Goal: Obtain resource: Download file/media

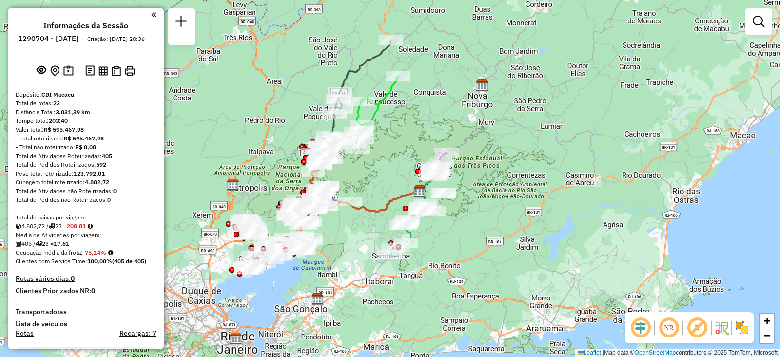
click at [441, 128] on div "Janela de atendimento Grade de atendimento Capacidade Transportadoras Veículos …" at bounding box center [390, 178] width 780 height 357
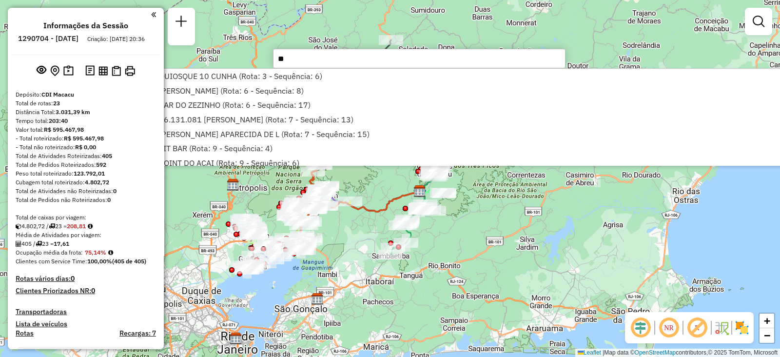
type input "*"
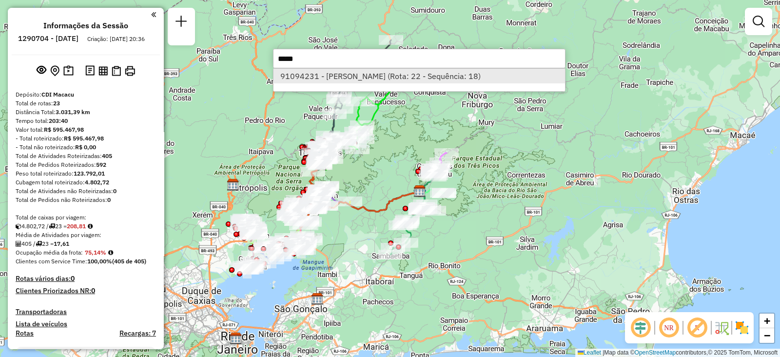
type input "*****"
click at [373, 78] on li "91094231 - [PERSON_NAME] (Rota: 22 - Sequência: 18)" at bounding box center [420, 76] width 292 height 15
select select "**********"
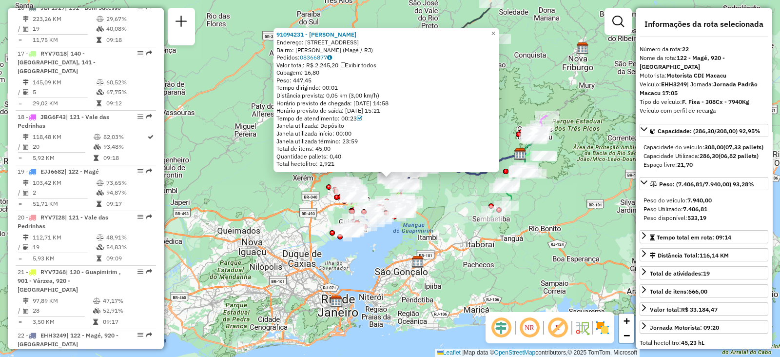
scroll to position [1236, 0]
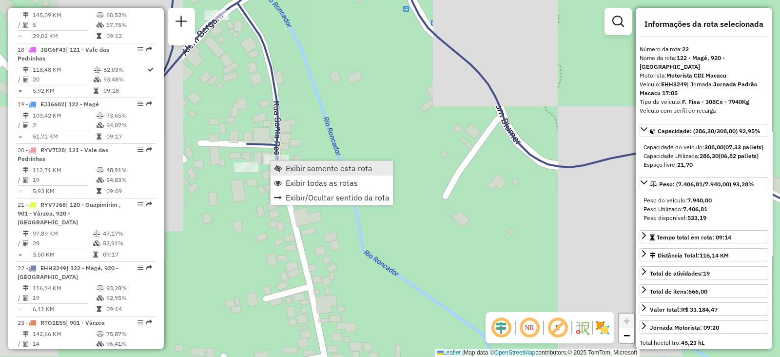
click at [295, 171] on span "Exibir somente esta rota" at bounding box center [329, 168] width 87 height 8
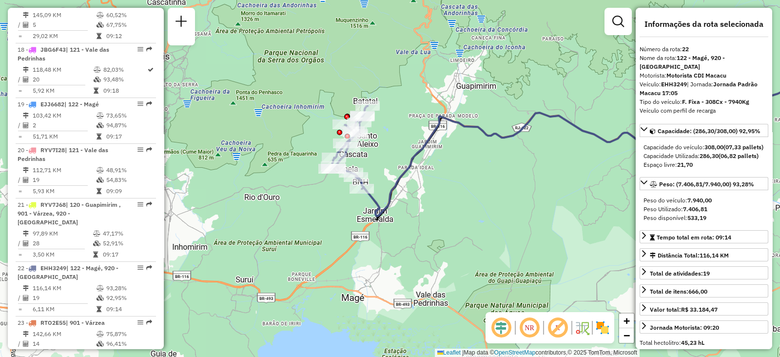
drag, startPoint x: 251, startPoint y: 200, endPoint x: 458, endPoint y: 163, distance: 210.0
click at [458, 163] on div "Janela de atendimento Grade de atendimento Capacidade Transportadoras Veículos …" at bounding box center [390, 178] width 780 height 357
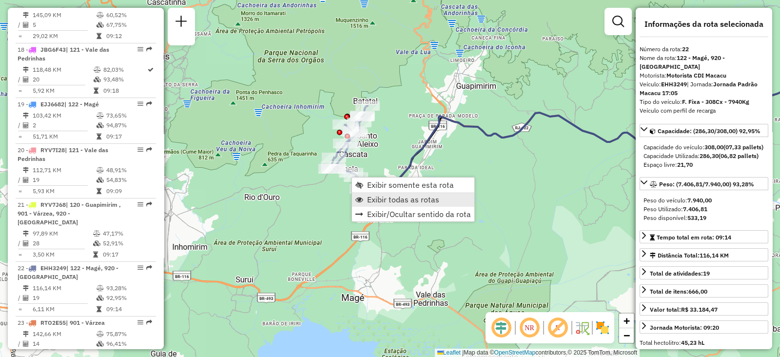
click at [373, 200] on span "Exibir todas as rotas" at bounding box center [403, 200] width 72 height 8
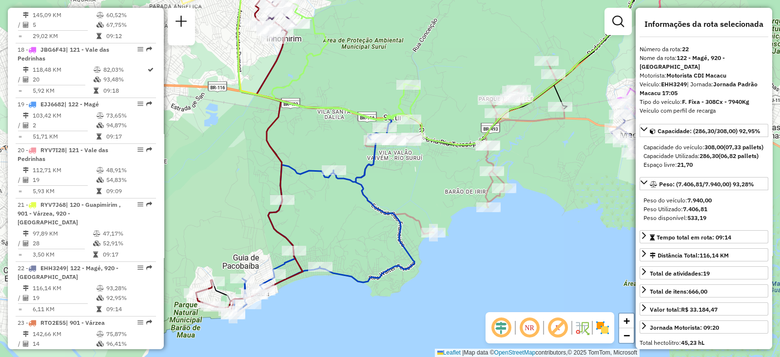
drag, startPoint x: 334, startPoint y: 145, endPoint x: 439, endPoint y: 169, distance: 107.0
click at [439, 169] on div "Janela de atendimento Grade de atendimento Capacidade Transportadoras Veículos …" at bounding box center [390, 178] width 780 height 357
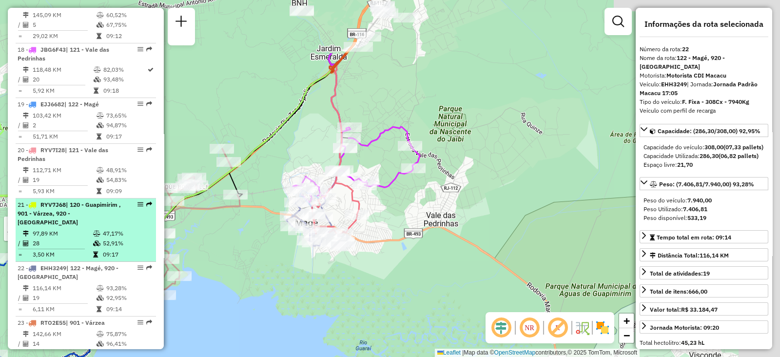
drag, startPoint x: 429, startPoint y: 86, endPoint x: 118, endPoint y: 180, distance: 325.6
click at [118, 180] on hb-router-mapa "Informações da Sessão 1290704 - [DATE] Criação: [DATE] 20:36 Depósito: CDI Maca…" at bounding box center [390, 178] width 780 height 357
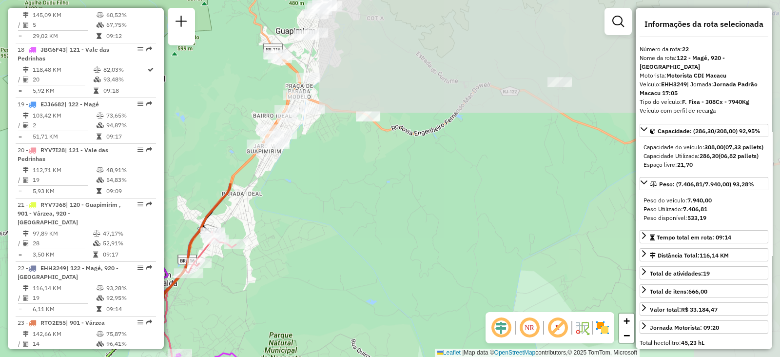
drag, startPoint x: 387, startPoint y: 106, endPoint x: 270, endPoint y: 318, distance: 242.2
click at [221, 347] on div "Rota 5 - Placa RYY4D41 91040016 - BAR DO ADaO Rota 17 - Placa RYV7G18 91010367 …" at bounding box center [390, 178] width 780 height 357
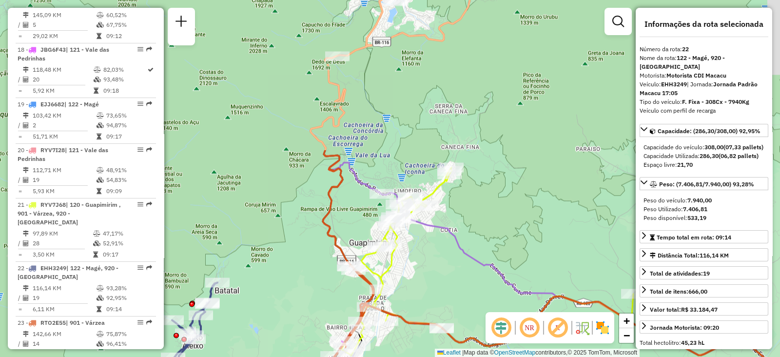
drag, startPoint x: 306, startPoint y: 192, endPoint x: 382, endPoint y: 385, distance: 208.2
click at [382, 356] on html "Aguarde... Pop-up bloqueado! Seu navegador bloqueou automáticamente a abertura …" at bounding box center [390, 178] width 780 height 357
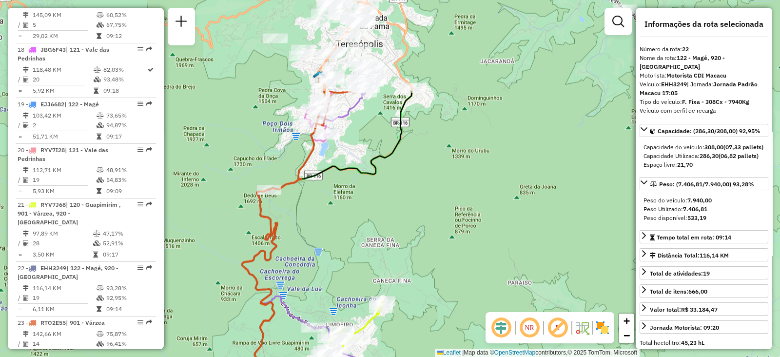
drag, startPoint x: 463, startPoint y: 96, endPoint x: 354, endPoint y: 188, distance: 142.6
click at [410, 156] on div "Rota 5 - Placa RYY4D41 91040016 - BAR DO ADaO Rota 17 - Placa RYV7G18 91010367 …" at bounding box center [390, 178] width 780 height 357
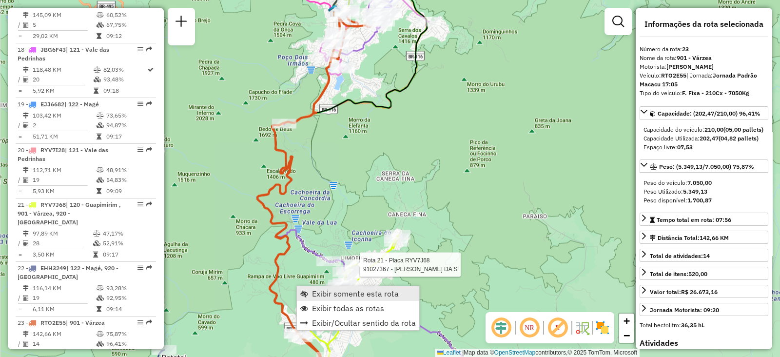
click at [329, 294] on span "Exibir somente esta rota" at bounding box center [355, 294] width 87 height 8
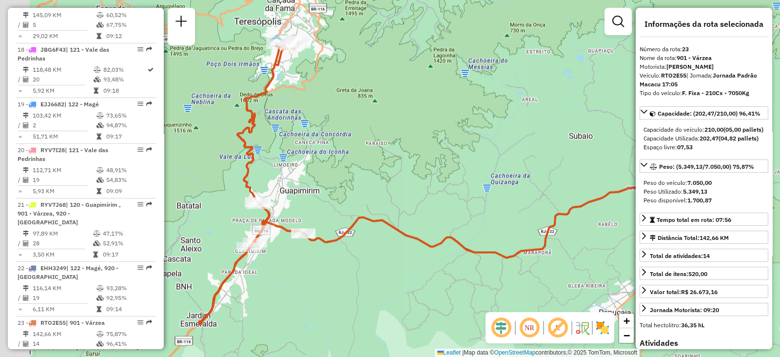
drag, startPoint x: 384, startPoint y: 150, endPoint x: 457, endPoint y: 151, distance: 72.7
click at [457, 151] on div "Janela de atendimento Grade de atendimento Capacidade Transportadoras Veículos …" at bounding box center [390, 178] width 780 height 357
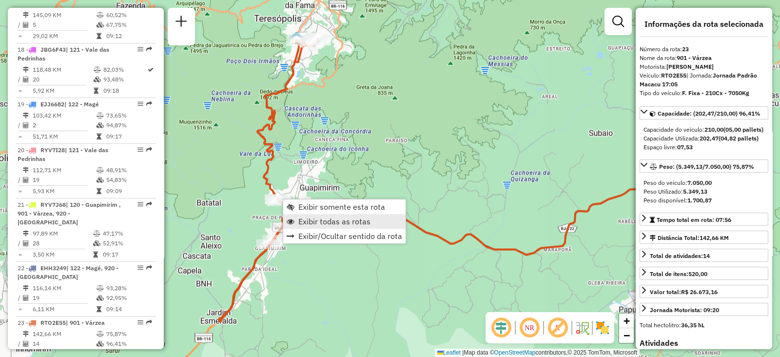
click at [316, 225] on span "Exibir todas as rotas" at bounding box center [334, 221] width 72 height 8
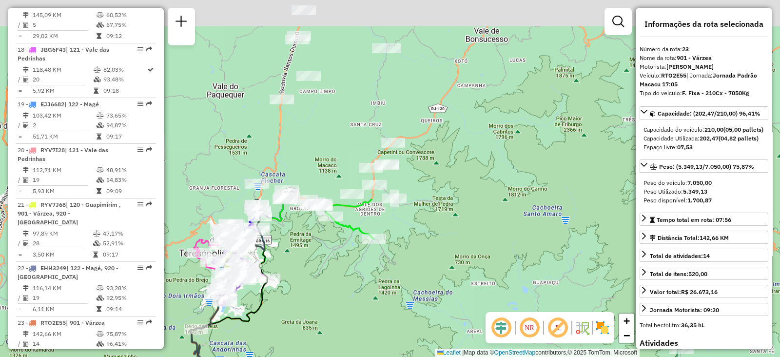
drag, startPoint x: 371, startPoint y: 99, endPoint x: 290, endPoint y: 340, distance: 254.1
click at [292, 339] on div "Janela de atendimento Grade de atendimento Capacidade Transportadoras Veículos …" at bounding box center [390, 178] width 780 height 357
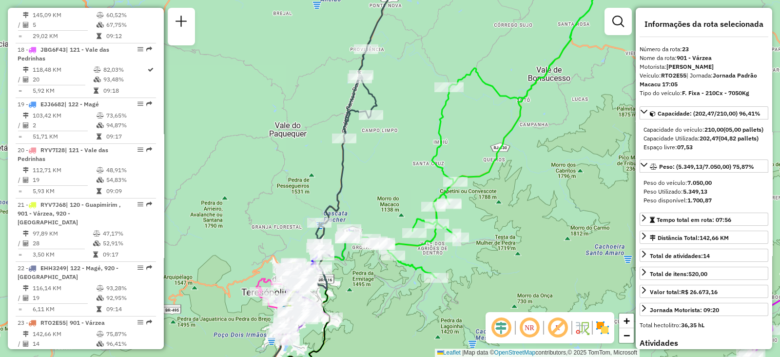
drag, startPoint x: 435, startPoint y: 171, endPoint x: 531, endPoint y: 171, distance: 96.1
click at [531, 171] on div "Janela de atendimento Grade de atendimento Capacidade Transportadoras Veículos …" at bounding box center [390, 178] width 780 height 357
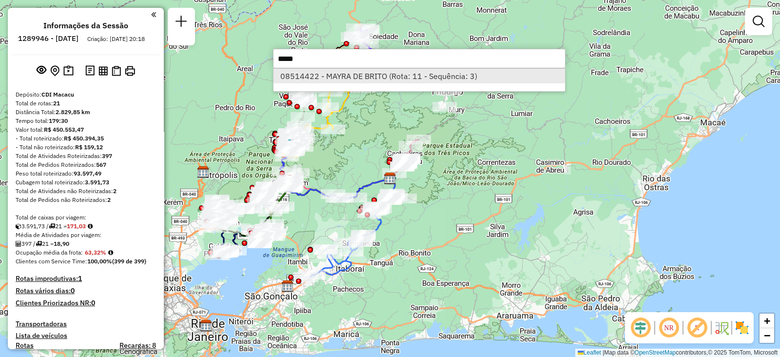
type input "*****"
click at [319, 76] on li "08514422 - MAYRA DE BRITO (Rota: 11 - Sequência: 3)" at bounding box center [420, 76] width 292 height 15
select select "**********"
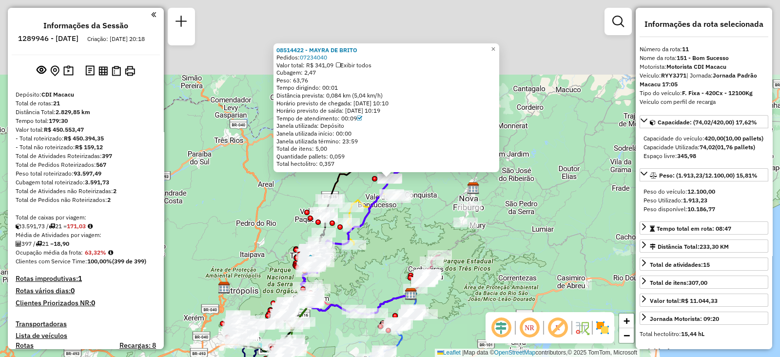
scroll to position [900, 0]
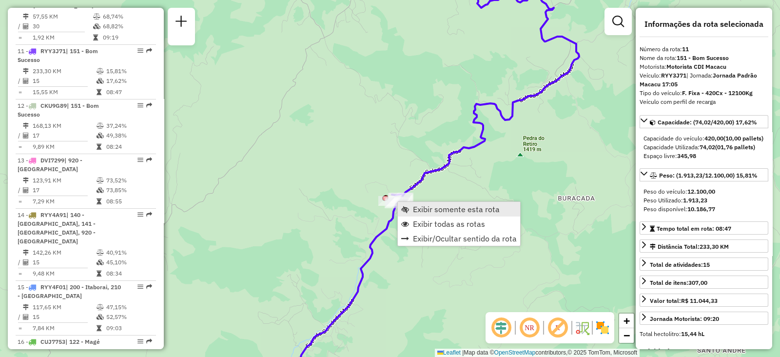
click at [419, 206] on span "Exibir somente esta rota" at bounding box center [456, 209] width 87 height 8
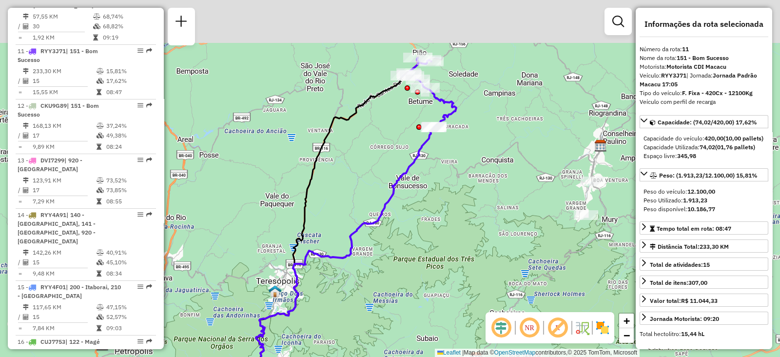
drag, startPoint x: 460, startPoint y: 91, endPoint x: 437, endPoint y: 142, distance: 56.3
click at [437, 142] on div "Janela de atendimento Grade de atendimento Capacidade Transportadoras Veículos …" at bounding box center [390, 178] width 780 height 357
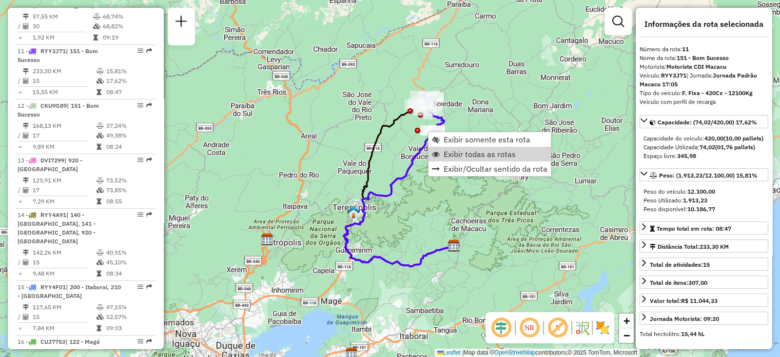
click at [743, 213] on div "Peso disponível: 10.186,77" at bounding box center [704, 209] width 121 height 9
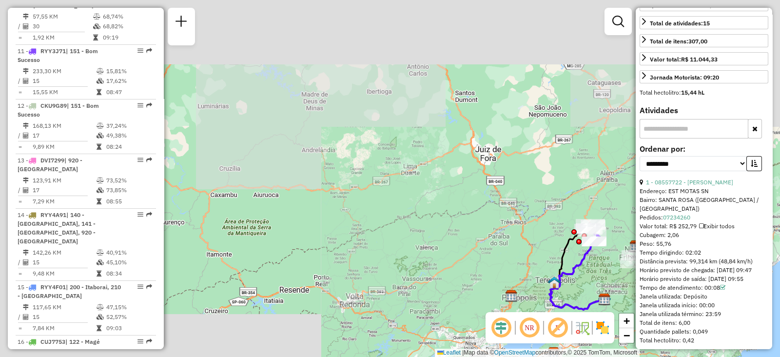
scroll to position [183, 0]
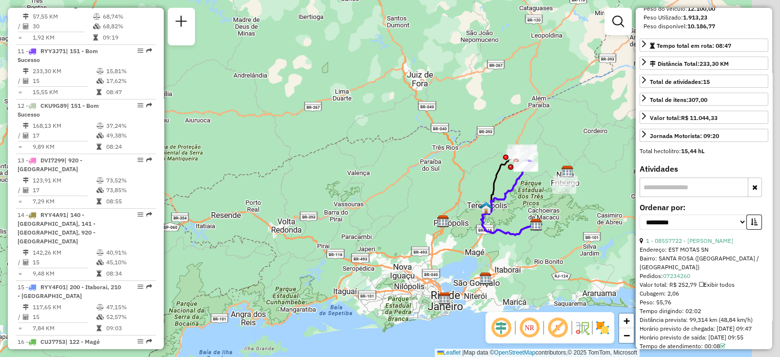
drag, startPoint x: 480, startPoint y: 245, endPoint x: 412, endPoint y: 170, distance: 100.8
click at [412, 170] on div "Janela de atendimento Grade de atendimento Capacidade Transportadoras Veículos …" at bounding box center [390, 178] width 780 height 357
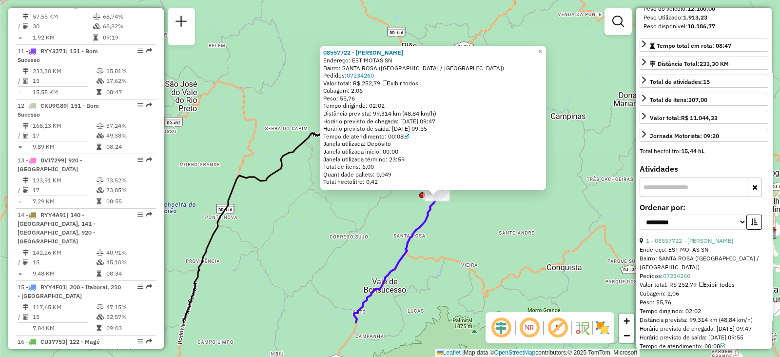
drag, startPoint x: 439, startPoint y: 289, endPoint x: 466, endPoint y: 191, distance: 101.1
click at [466, 191] on div "08557722 - JOSE FABIANO MARTUCH Endereço: EST MOTAS SN Bairro: SANTA ROSA (TERE…" at bounding box center [390, 178] width 780 height 357
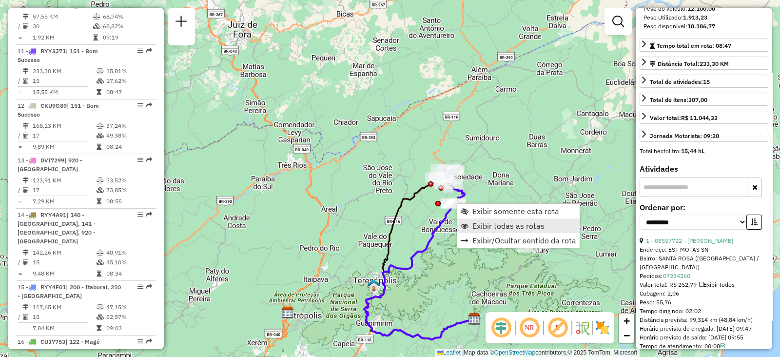
click at [490, 228] on span "Exibir todas as rotas" at bounding box center [508, 226] width 72 height 8
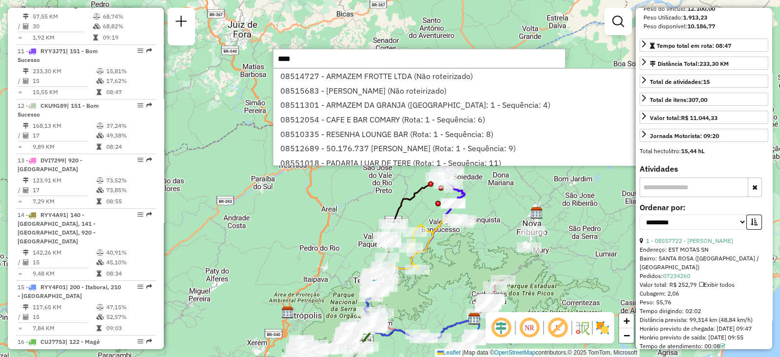
type input "*****"
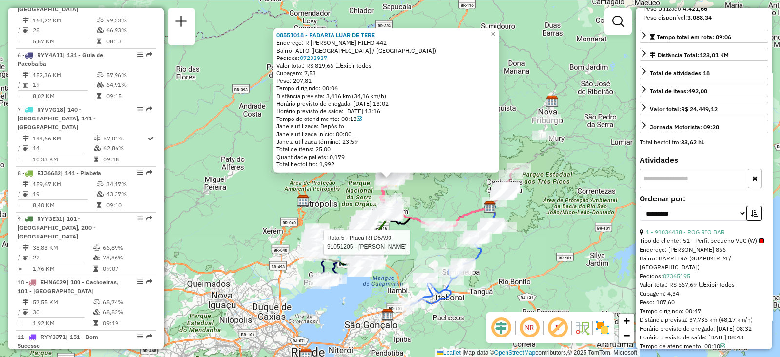
scroll to position [382, 0]
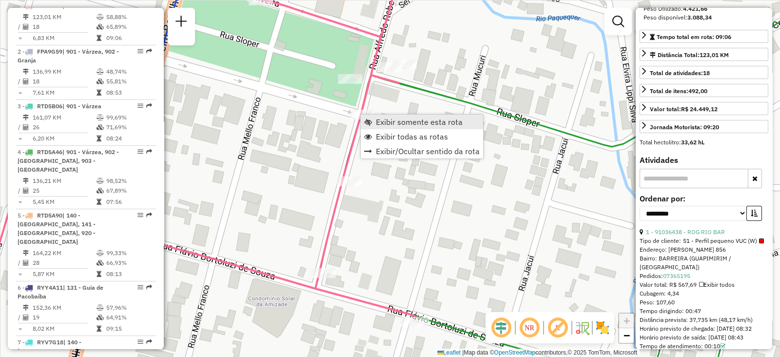
click at [384, 120] on span "Exibir somente esta rota" at bounding box center [419, 122] width 87 height 8
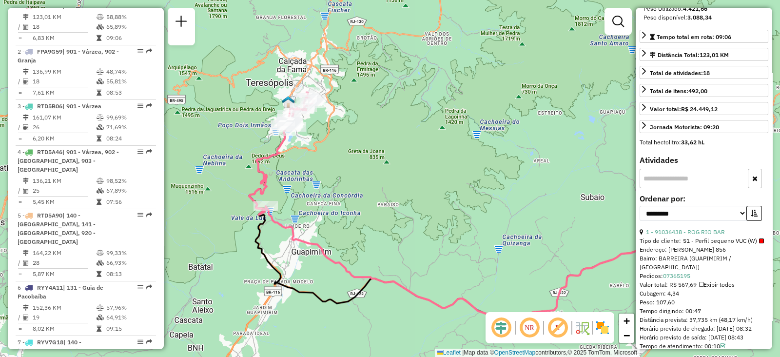
drag, startPoint x: 268, startPoint y: 120, endPoint x: 352, endPoint y: 147, distance: 88.0
click at [352, 147] on div "Janela de atendimento Grade de atendimento Capacidade Transportadoras Veículos …" at bounding box center [390, 178] width 780 height 357
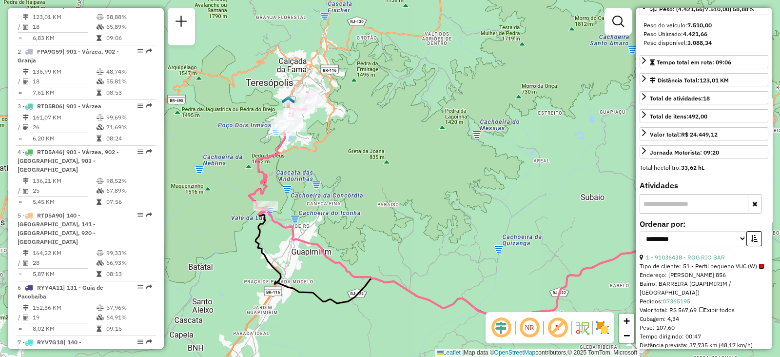
scroll to position [183, 0]
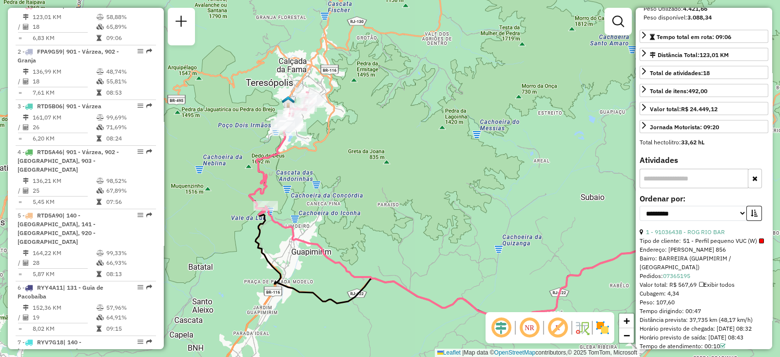
drag, startPoint x: 687, startPoint y: 315, endPoint x: 701, endPoint y: 315, distance: 13.7
click at [701, 315] on div "Tempo dirigindo: 00:47" at bounding box center [704, 311] width 129 height 9
click at [702, 315] on div "Tempo dirigindo: 00:47" at bounding box center [704, 311] width 129 height 9
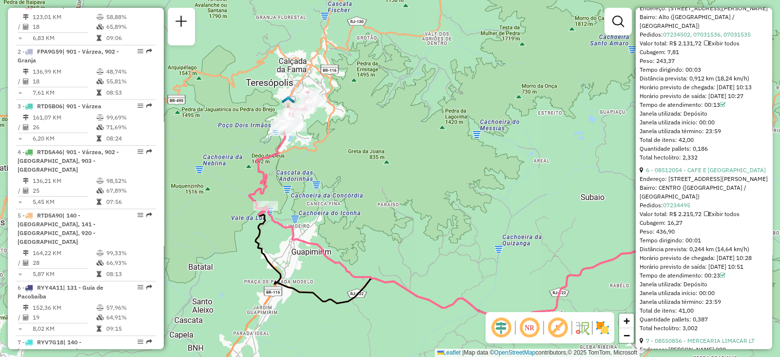
scroll to position [1158, 0]
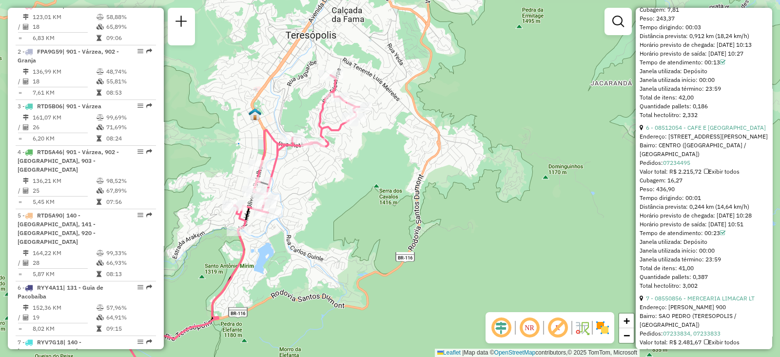
drag, startPoint x: 316, startPoint y: 70, endPoint x: 316, endPoint y: 91, distance: 20.5
click at [316, 91] on div "Janela de atendimento Grade de atendimento Capacidade Transportadoras Veículos …" at bounding box center [390, 178] width 780 height 357
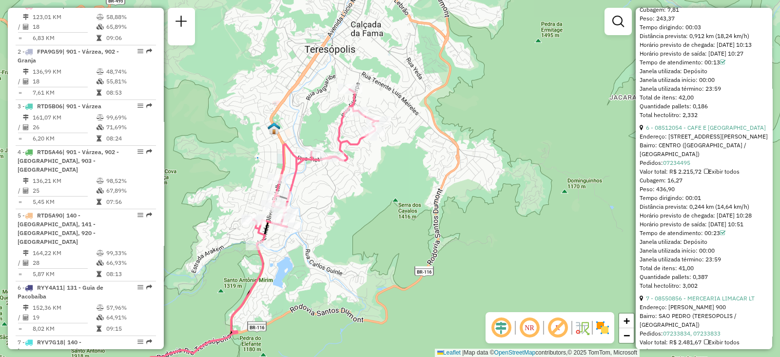
drag, startPoint x: 299, startPoint y: 68, endPoint x: 330, endPoint y: 69, distance: 30.7
click at [330, 69] on div "Janela de atendimento Grade de atendimento Capacidade Transportadoras Veículos …" at bounding box center [390, 178] width 780 height 357
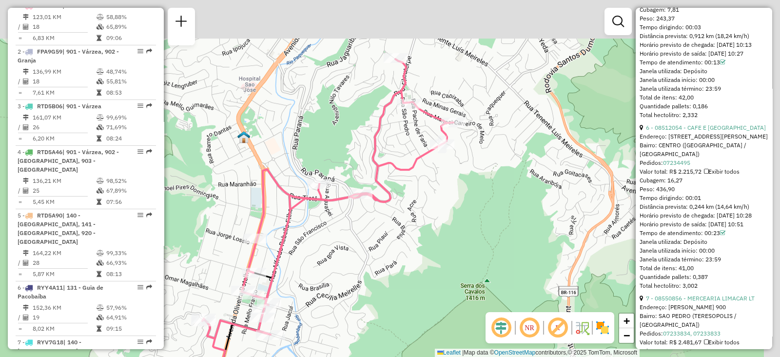
drag, startPoint x: 330, startPoint y: 70, endPoint x: 310, endPoint y: 137, distance: 69.3
click at [310, 137] on div "Janela de atendimento Grade de atendimento Capacidade Transportadoras Veículos …" at bounding box center [390, 178] width 780 height 357
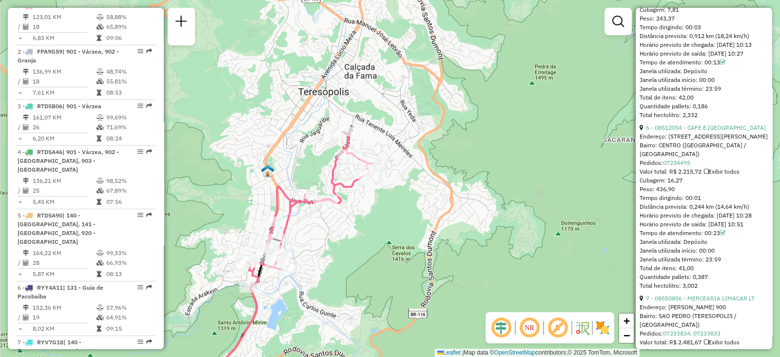
drag, startPoint x: 309, startPoint y: 114, endPoint x: 321, endPoint y: 142, distance: 30.6
click at [321, 142] on div "Janela de atendimento Grade de atendimento Capacidade Transportadoras Veículos …" at bounding box center [390, 178] width 780 height 357
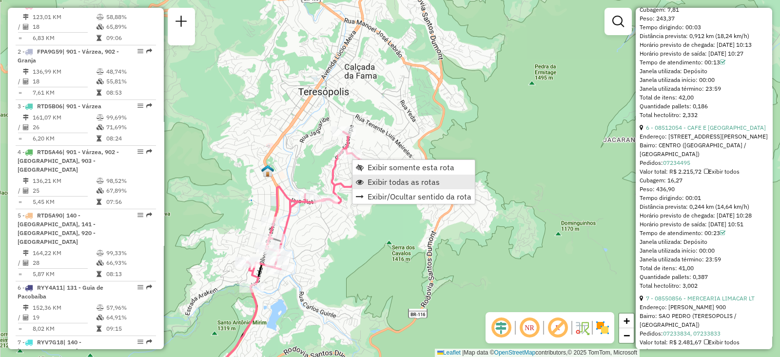
click at [374, 181] on span "Exibir todas as rotas" at bounding box center [404, 182] width 72 height 8
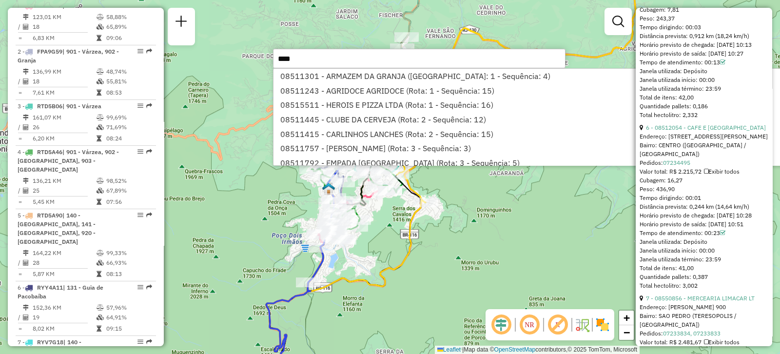
type input "*****"
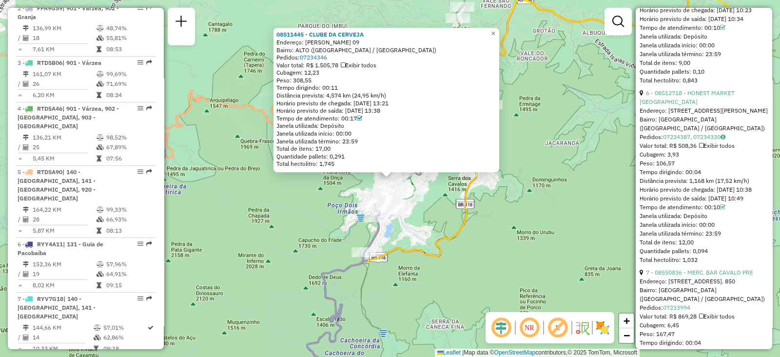
scroll to position [427, 0]
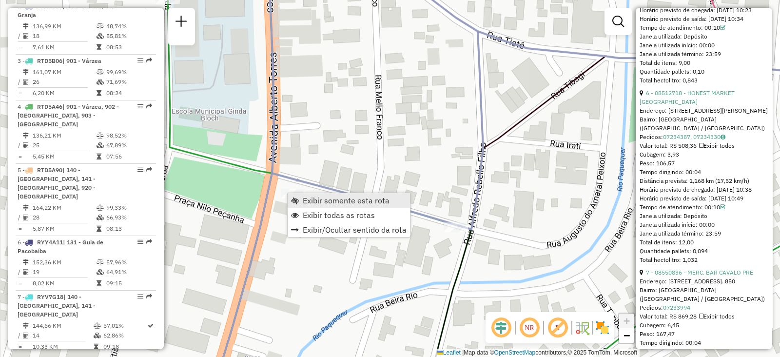
click at [303, 202] on span "Exibir somente esta rota" at bounding box center [346, 200] width 87 height 8
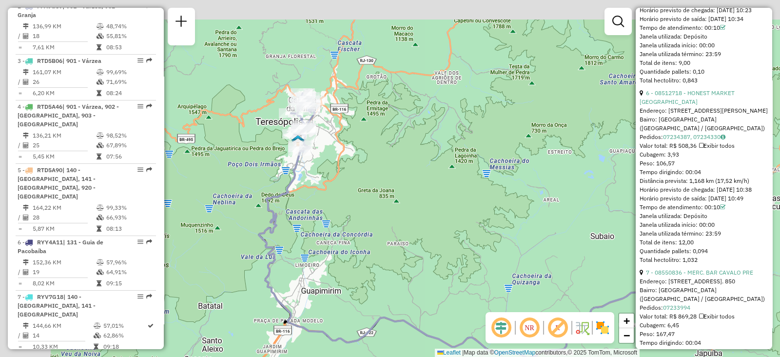
drag, startPoint x: 300, startPoint y: 128, endPoint x: 368, endPoint y: 155, distance: 72.7
click at [380, 159] on div "Janela de atendimento Grade de atendimento Capacidade Transportadoras Veículos …" at bounding box center [390, 178] width 780 height 357
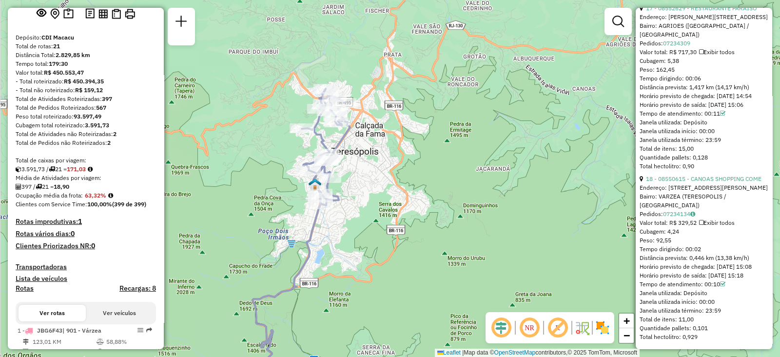
scroll to position [0, 0]
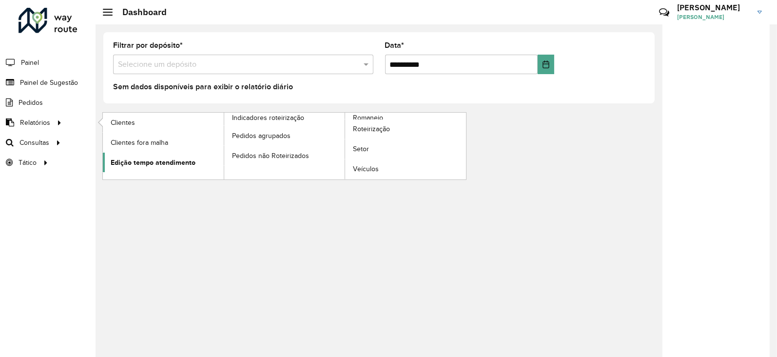
click at [149, 164] on span "Edição tempo atendimento" at bounding box center [153, 162] width 85 height 10
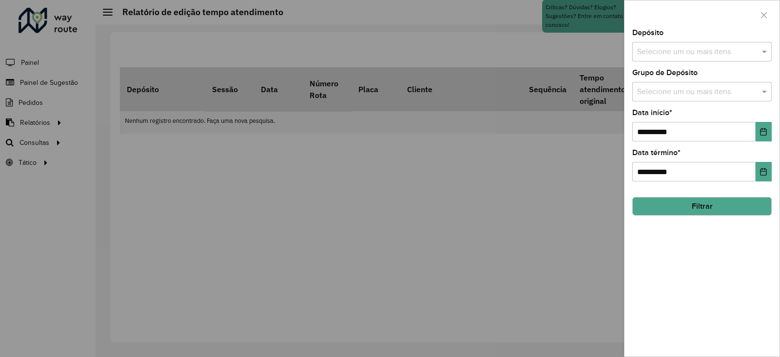
click at [702, 46] on input "text" at bounding box center [697, 52] width 125 height 12
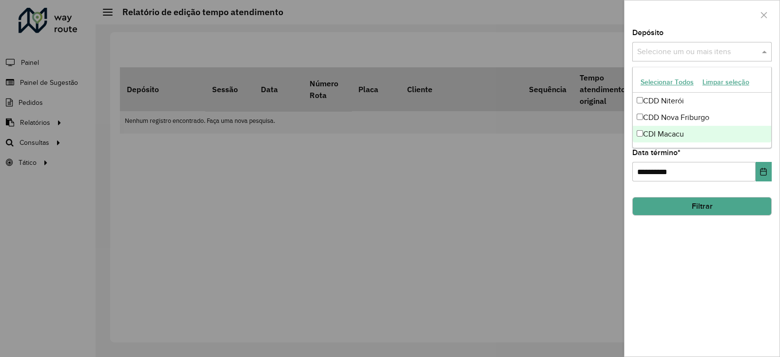
click at [667, 134] on div "CDI Macacu" at bounding box center [702, 134] width 138 height 17
click at [668, 208] on button "Filtrar" at bounding box center [701, 206] width 139 height 19
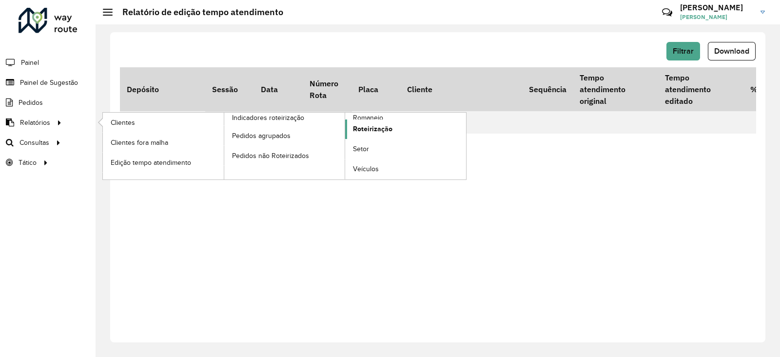
click at [366, 128] on span "Roteirização" at bounding box center [372, 129] width 39 height 10
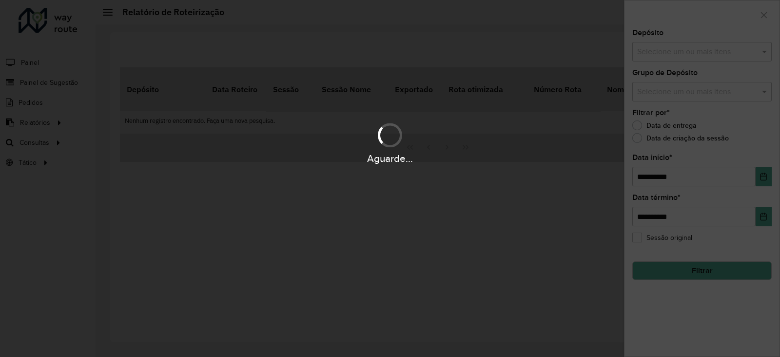
click at [701, 47] on hb-app "**********" at bounding box center [390, 178] width 780 height 357
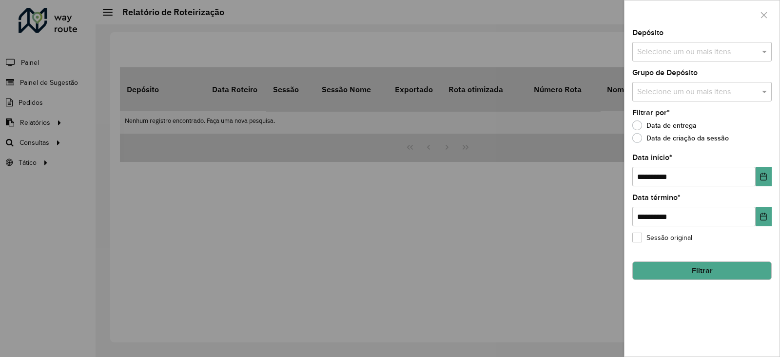
click at [694, 51] on input "text" at bounding box center [697, 52] width 125 height 12
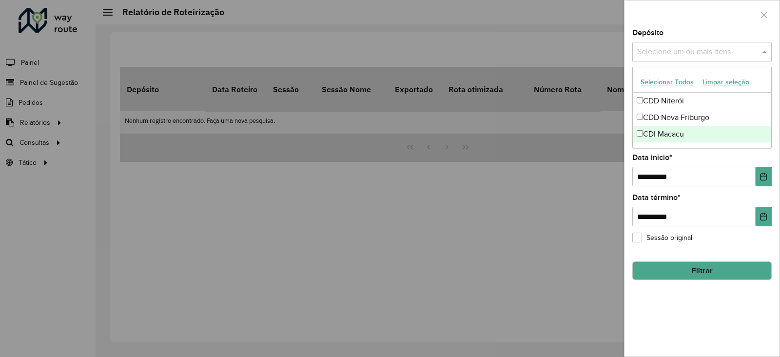
click at [664, 135] on div "CDI Macacu" at bounding box center [702, 134] width 138 height 17
click at [663, 269] on button "Filtrar" at bounding box center [701, 270] width 139 height 19
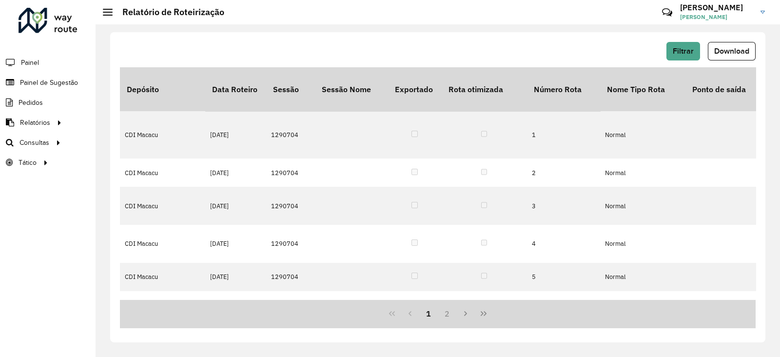
click at [726, 51] on span "Download" at bounding box center [731, 51] width 35 height 8
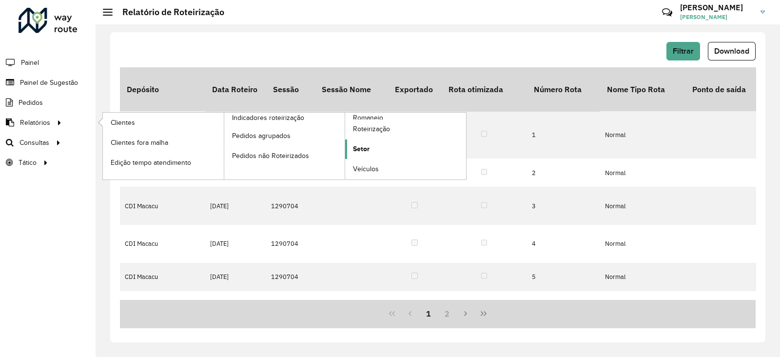
click at [365, 148] on span "Setor" at bounding box center [361, 149] width 17 height 10
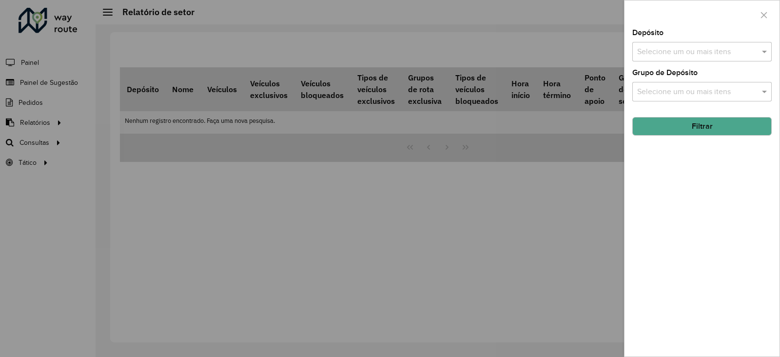
click at [694, 55] on input "text" at bounding box center [697, 52] width 125 height 12
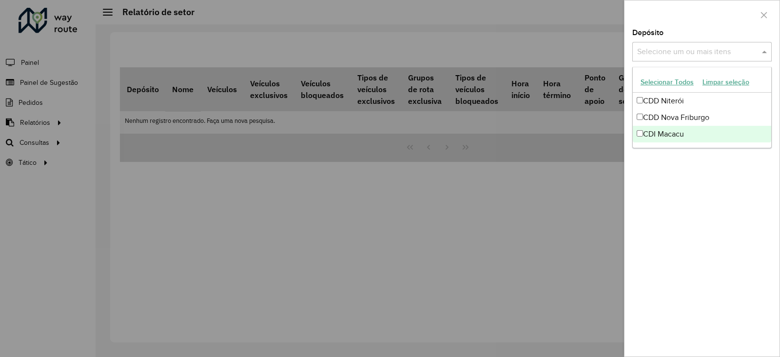
click at [663, 128] on div "CDI Macacu" at bounding box center [702, 134] width 138 height 17
click at [591, 194] on div at bounding box center [390, 178] width 780 height 357
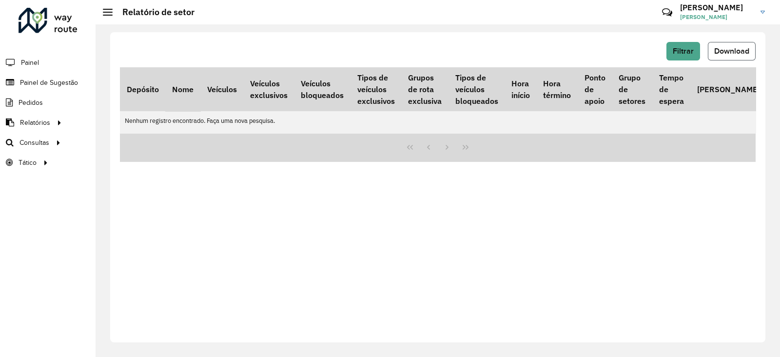
click at [718, 55] on button "Download" at bounding box center [732, 51] width 48 height 19
click at [683, 45] on button "Filtrar" at bounding box center [684, 51] width 34 height 19
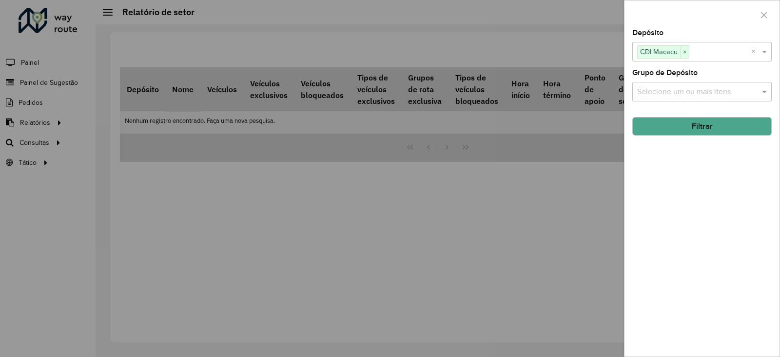
click at [685, 120] on button "Filtrar" at bounding box center [701, 126] width 139 height 19
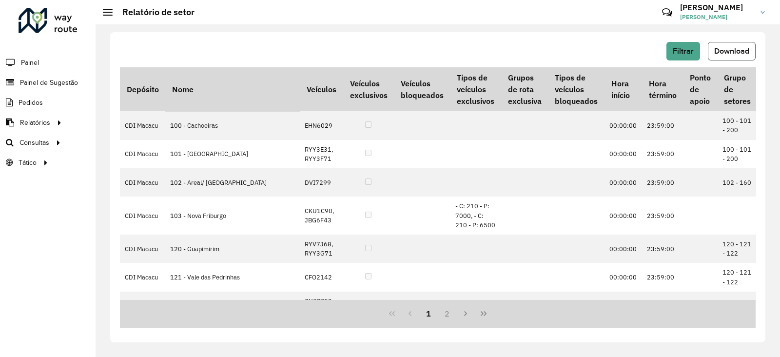
click at [737, 52] on span "Download" at bounding box center [731, 51] width 35 height 8
click at [132, 158] on span "Setores" at bounding box center [123, 162] width 24 height 10
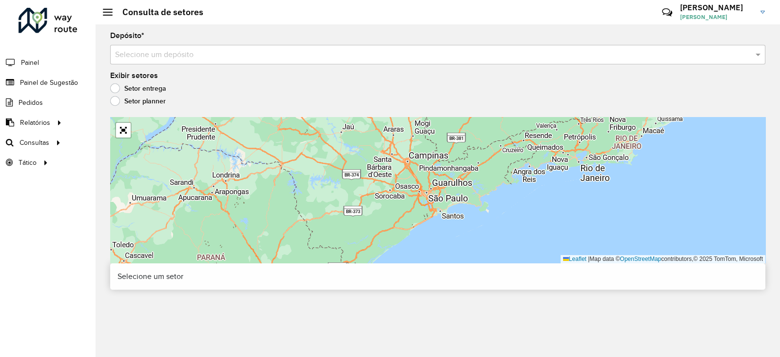
click at [156, 53] on input "text" at bounding box center [428, 55] width 626 height 12
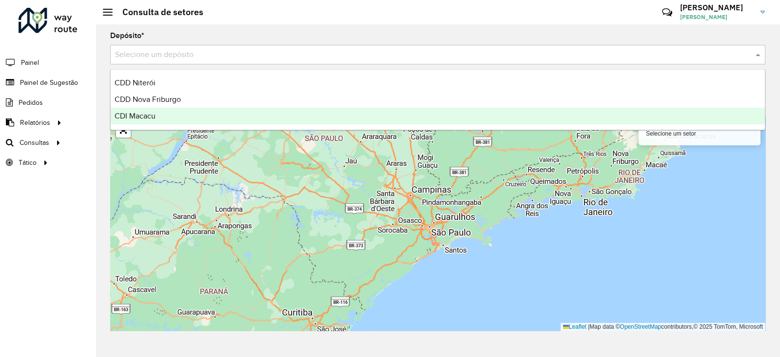
click at [146, 118] on span "CDI Macacu" at bounding box center [135, 116] width 41 height 8
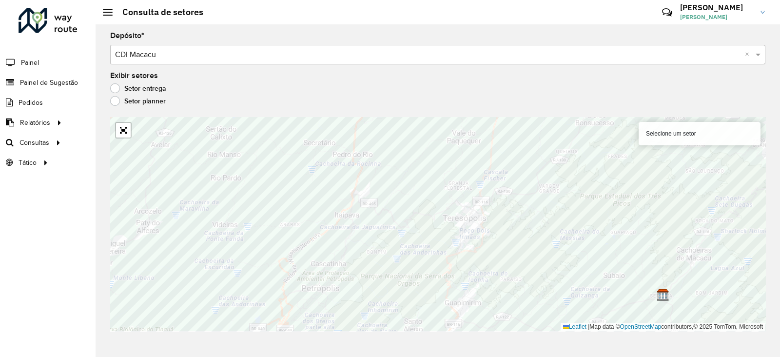
click at [479, 94] on div "Setor entrega" at bounding box center [437, 91] width 655 height 12
drag, startPoint x: 84, startPoint y: 40, endPoint x: 90, endPoint y: 40, distance: 5.9
click at [84, 40] on div "Roteirizador AmbevTech Painel Painel de Sugestão Pedidos Relatórios Clientes Cl…" at bounding box center [48, 178] width 96 height 357
